Goal: Task Accomplishment & Management: Manage account settings

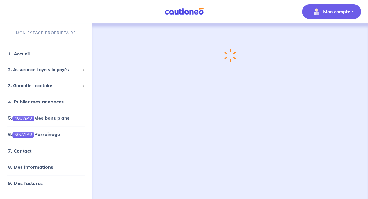
click at [350, 13] on button "Mon compte" at bounding box center [331, 11] width 59 height 15
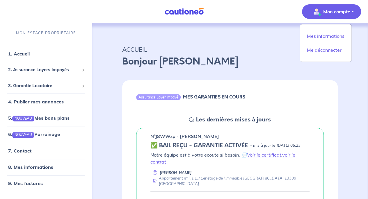
click at [237, 69] on div "Bonjour [PERSON_NAME]" at bounding box center [229, 64] width 215 height 19
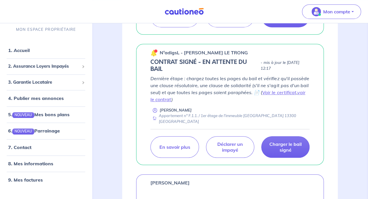
scroll to position [199, 0]
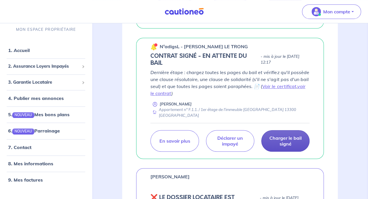
click at [293, 147] on p "Charger le bail signé" at bounding box center [285, 141] width 34 height 12
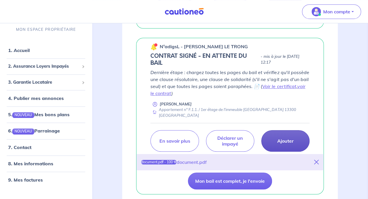
click at [317, 165] on icon at bounding box center [316, 162] width 5 height 5
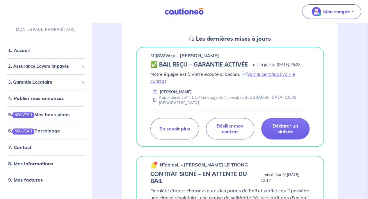
scroll to position [79, 0]
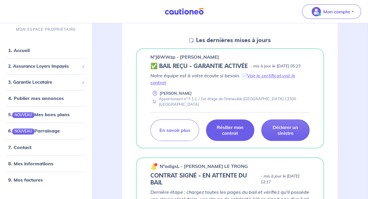
click at [234, 132] on p "Résilier mon contrat" at bounding box center [230, 130] width 34 height 12
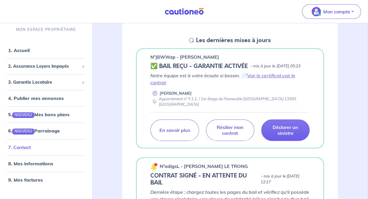
click at [31, 146] on link "7. Contact" at bounding box center [19, 148] width 23 height 6
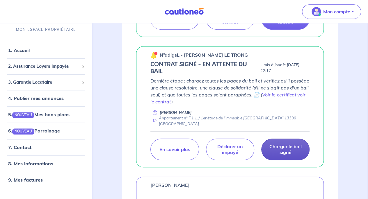
scroll to position [199, 0]
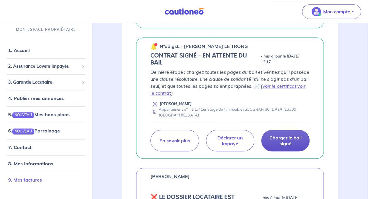
click at [37, 179] on link "9. Mes factures" at bounding box center [25, 180] width 34 height 6
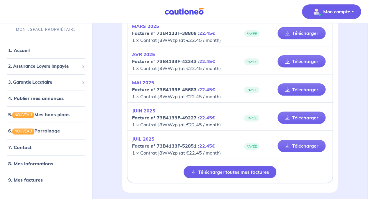
scroll to position [213, 0]
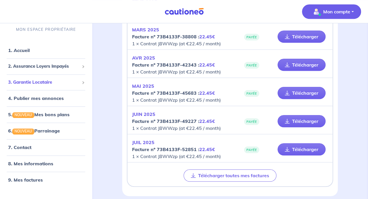
click at [66, 84] on span "3. Garantie Locataire" at bounding box center [43, 82] width 71 height 7
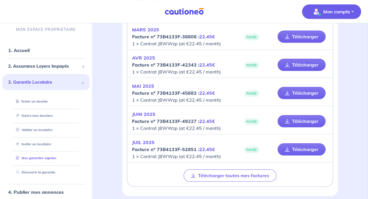
click at [46, 157] on link "Mes garanties signées" at bounding box center [35, 158] width 43 height 4
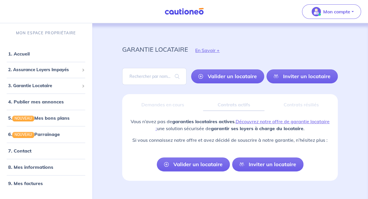
scroll to position [9, 0]
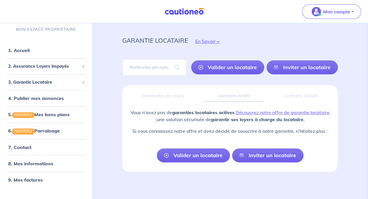
click at [309, 91] on div "Contrats résiliés" at bounding box center [301, 96] width 64 height 12
click at [231, 92] on div "Contrats actifs" at bounding box center [233, 96] width 61 height 12
click at [165, 95] on div "Demandes en cours" at bounding box center [163, 96] width 72 height 12
click at [28, 52] on link "1. Accueil" at bounding box center [18, 51] width 21 height 6
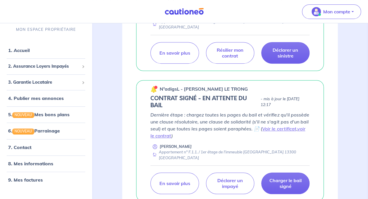
scroll to position [181, 0]
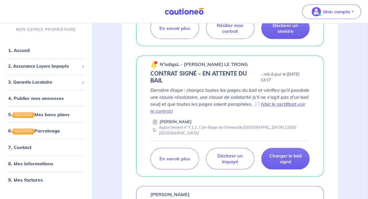
click at [281, 107] on link "Voir le certificat" at bounding box center [279, 104] width 34 height 6
click at [167, 114] on link "voir le contrat" at bounding box center [227, 107] width 155 height 13
